Goal: Task Accomplishment & Management: Complete application form

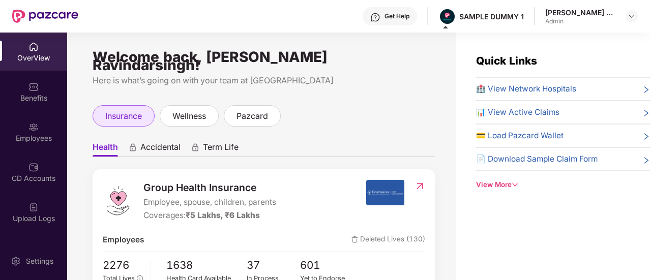
click at [135, 110] on span "insurance" at bounding box center [123, 116] width 37 height 13
click at [110, 142] on span "Health" at bounding box center [105, 149] width 25 height 15
click at [172, 147] on span "Accidental" at bounding box center [160, 149] width 40 height 15
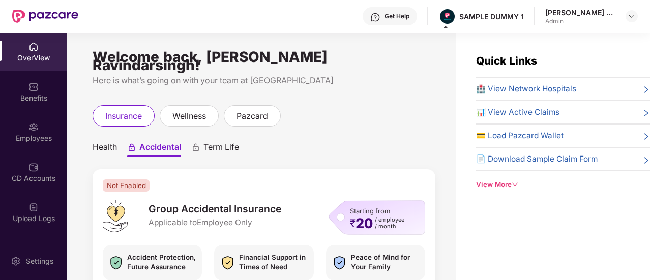
click at [232, 142] on span "Term Life" at bounding box center [221, 149] width 36 height 15
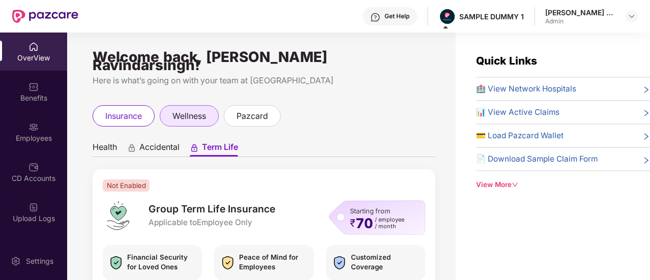
click at [206, 113] on span "wellness" at bounding box center [189, 116] width 34 height 13
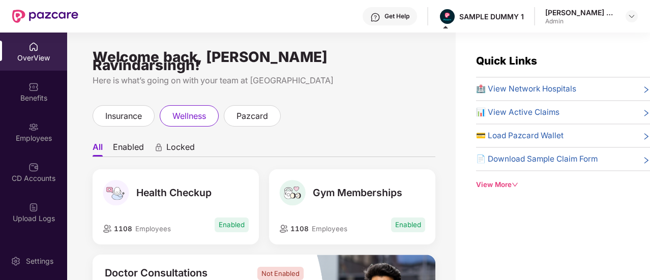
click at [219, 220] on span "Enabled" at bounding box center [231, 225] width 34 height 15
click at [261, 113] on span "pazcard" at bounding box center [252, 116] width 32 height 13
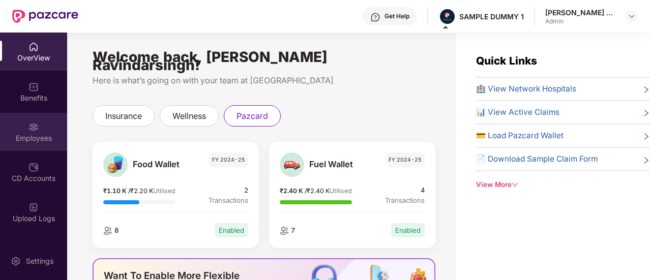
click at [23, 121] on div "Employees" at bounding box center [33, 132] width 67 height 38
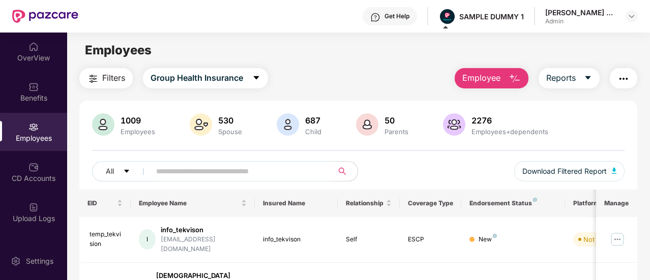
click at [485, 77] on span "Employee" at bounding box center [481, 78] width 38 height 13
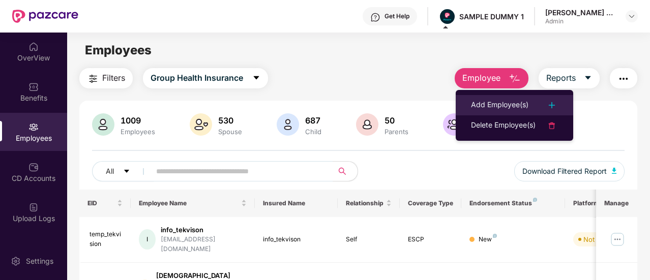
click at [497, 109] on div "Add Employee(s)" at bounding box center [499, 105] width 57 height 12
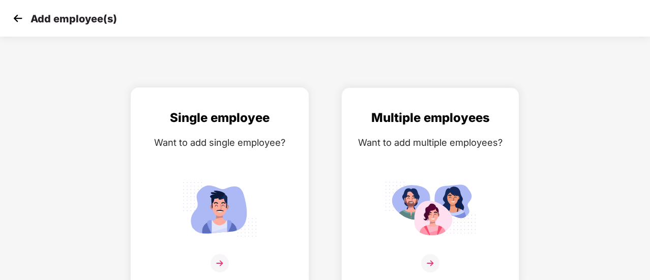
click at [174, 222] on img at bounding box center [219, 209] width 91 height 64
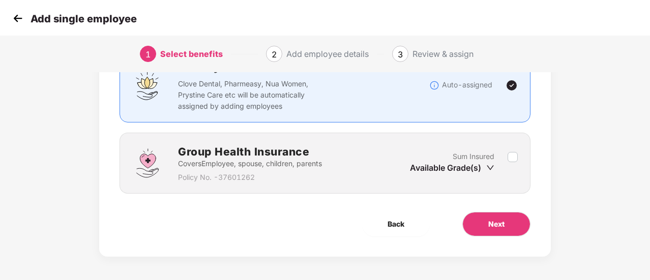
scroll to position [95, 0]
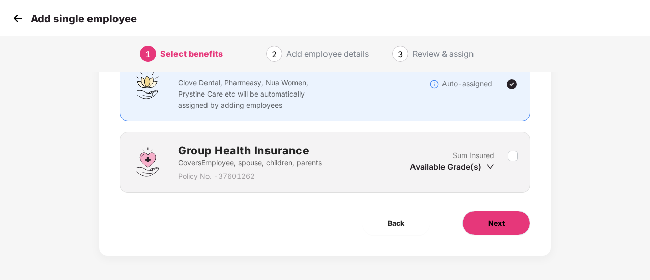
click at [506, 230] on button "Next" at bounding box center [496, 223] width 68 height 24
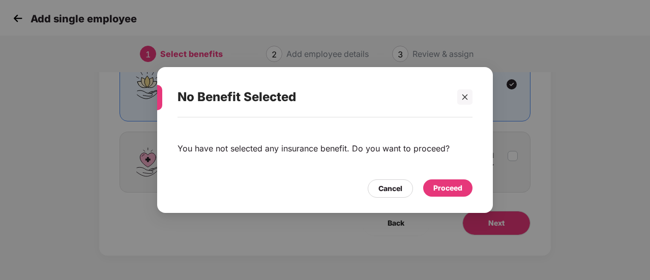
click at [450, 180] on div "Proceed" at bounding box center [447, 187] width 49 height 17
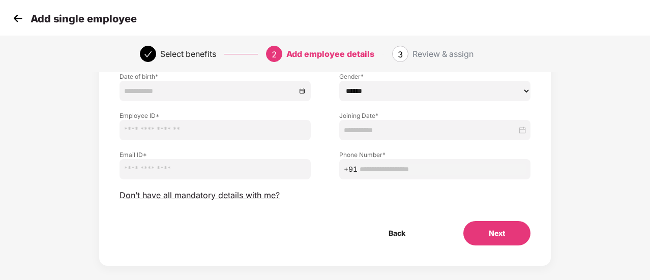
scroll to position [127, 0]
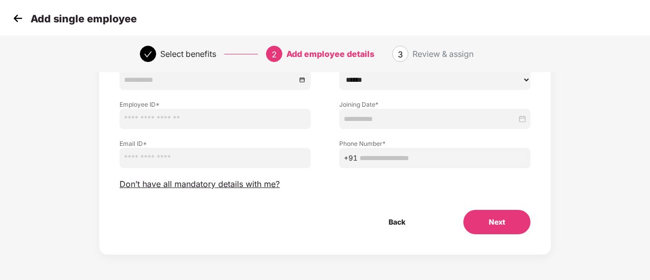
click at [506, 219] on button "Next" at bounding box center [496, 222] width 67 height 24
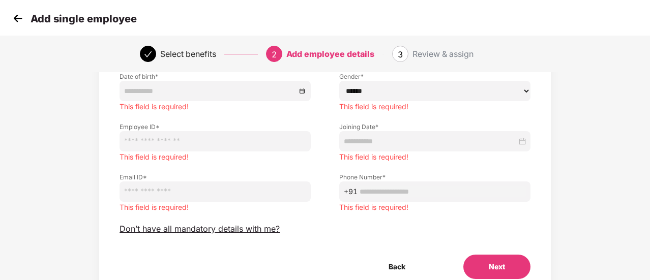
click at [17, 21] on img at bounding box center [17, 18] width 15 height 15
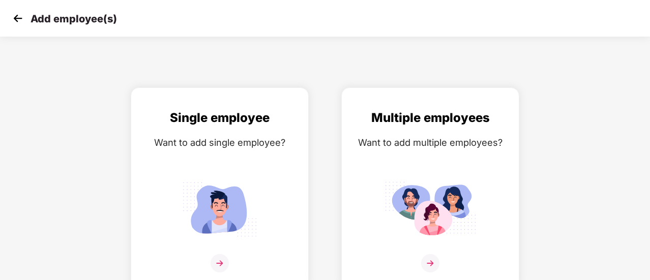
click at [17, 21] on img at bounding box center [17, 18] width 15 height 15
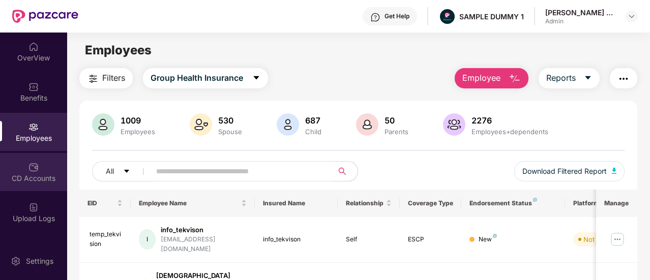
click at [44, 183] on div "CD Accounts" at bounding box center [33, 172] width 67 height 38
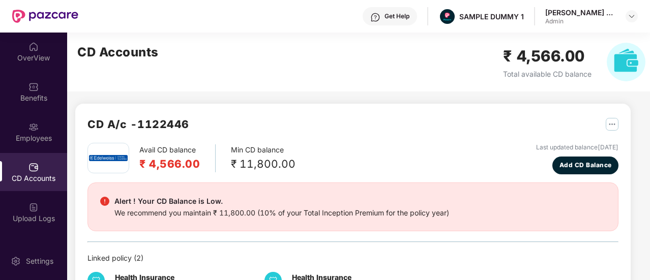
drag, startPoint x: 443, startPoint y: 112, endPoint x: 314, endPoint y: 117, distance: 129.2
click at [314, 117] on div "CD A/c - 1122446" at bounding box center [352, 129] width 531 height 27
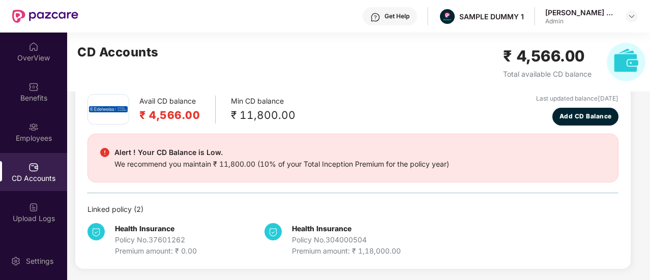
scroll to position [183, 0]
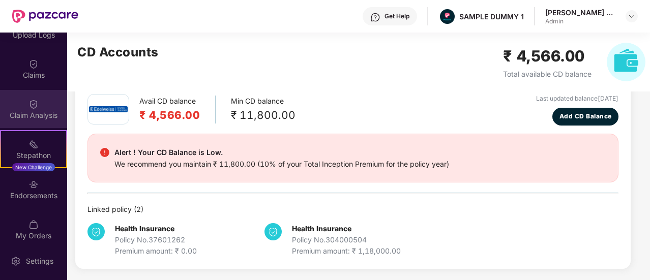
click at [35, 109] on img at bounding box center [33, 104] width 10 height 10
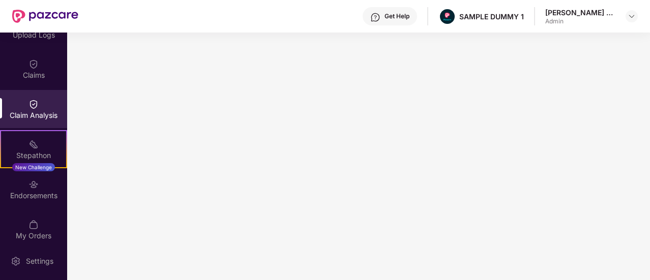
click at [369, 10] on div "Get Help" at bounding box center [389, 16] width 54 height 18
